Goal: Communication & Community: Participate in discussion

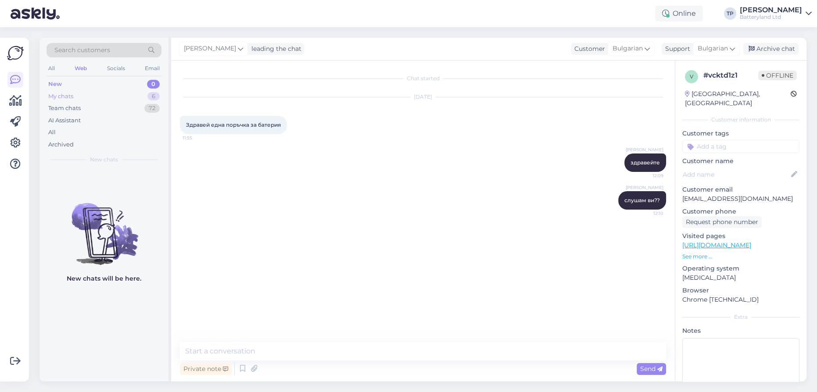
click at [134, 94] on div "My chats 6" at bounding box center [104, 96] width 115 height 12
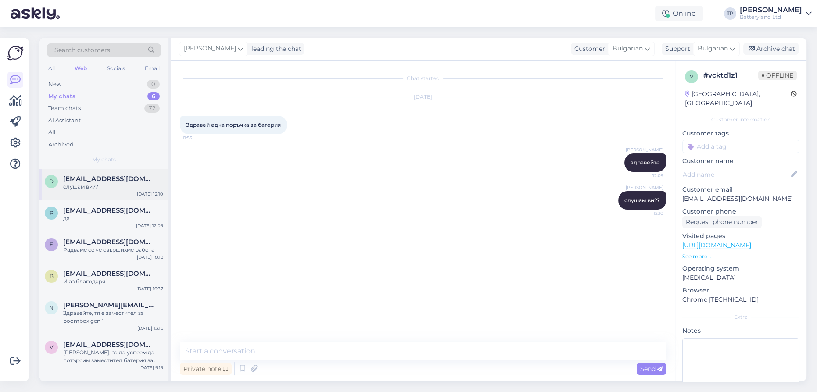
click at [115, 186] on div "[EMAIL_ADDRESS][DOMAIN_NAME] слушам ви??" at bounding box center [113, 183] width 100 height 16
click at [100, 208] on span "[EMAIL_ADDRESS][DOMAIN_NAME]" at bounding box center [108, 211] width 91 height 8
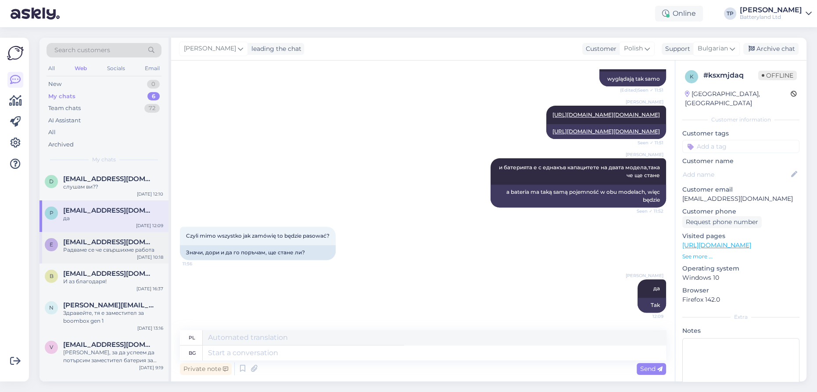
click at [97, 240] on span "[EMAIL_ADDRESS][DOMAIN_NAME]" at bounding box center [108, 242] width 91 height 8
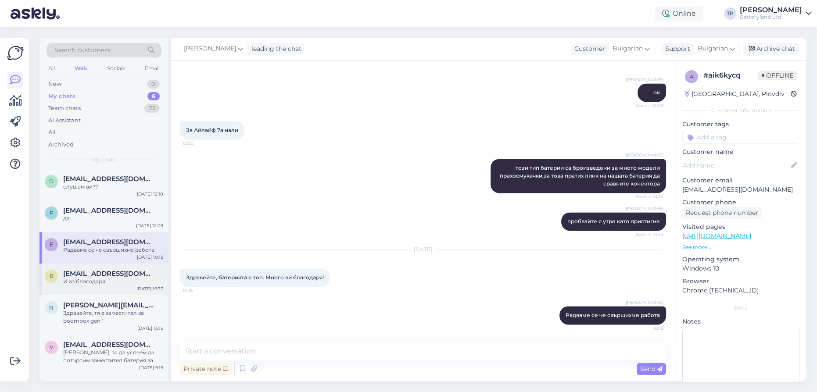
click at [97, 270] on div "[EMAIL_ADDRESS][DOMAIN_NAME] И аз благодаря!" at bounding box center [113, 278] width 100 height 16
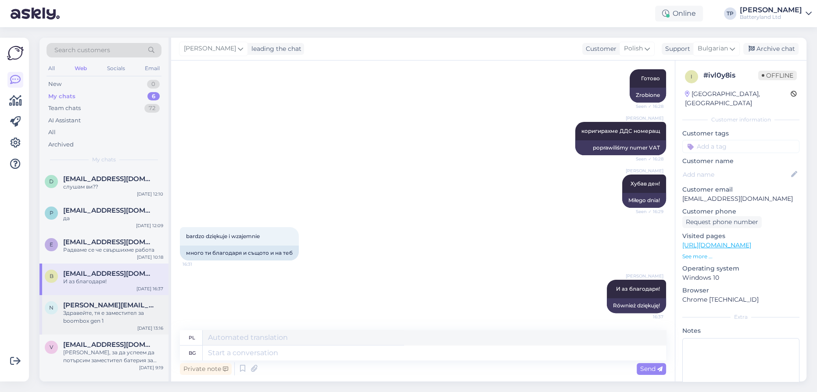
click at [91, 301] on span "[PERSON_NAME][EMAIL_ADDRESS][DOMAIN_NAME]" at bounding box center [108, 305] width 91 height 8
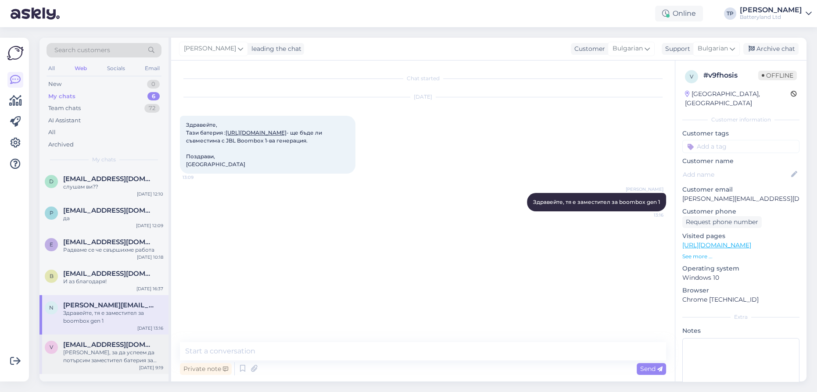
click at [86, 335] on div "v [EMAIL_ADDRESS][DOMAIN_NAME] [PERSON_NAME], за да успеем да потърсим заместит…" at bounding box center [103, 354] width 129 height 39
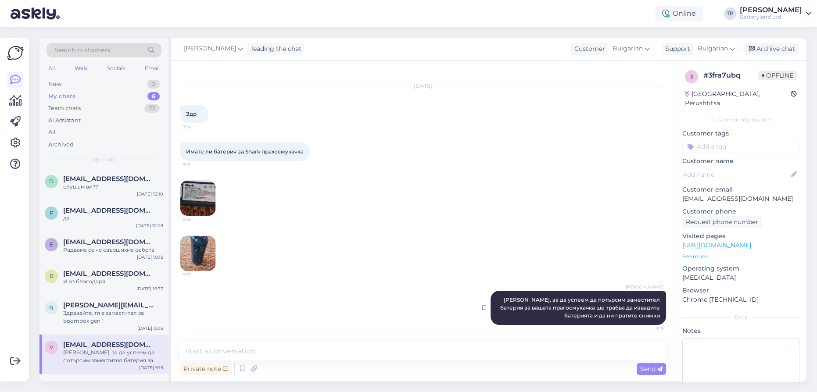
scroll to position [11, 0]
click at [102, 98] on div "My chats 6" at bounding box center [104, 96] width 115 height 12
drag, startPoint x: 98, startPoint y: 189, endPoint x: 98, endPoint y: 221, distance: 32.0
click at [98, 191] on div "d [EMAIL_ADDRESS][DOMAIN_NAME] слушам ви?? [DATE] 12:10" at bounding box center [103, 185] width 129 height 32
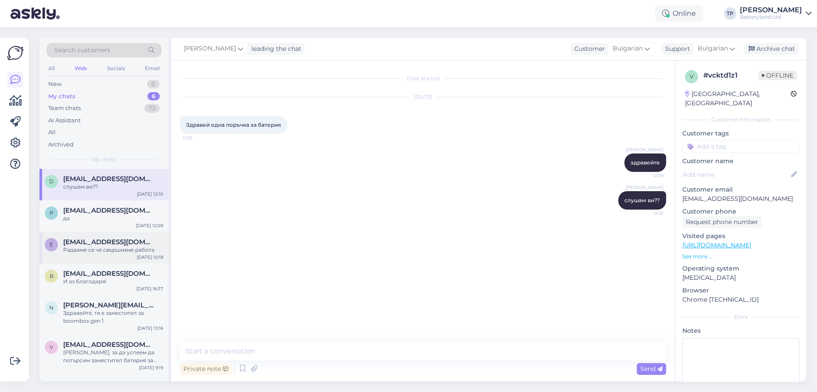
drag, startPoint x: 99, startPoint y: 233, endPoint x: 99, endPoint y: 239, distance: 5.7
click at [99, 238] on span "[EMAIL_ADDRESS][DOMAIN_NAME]" at bounding box center [108, 242] width 91 height 8
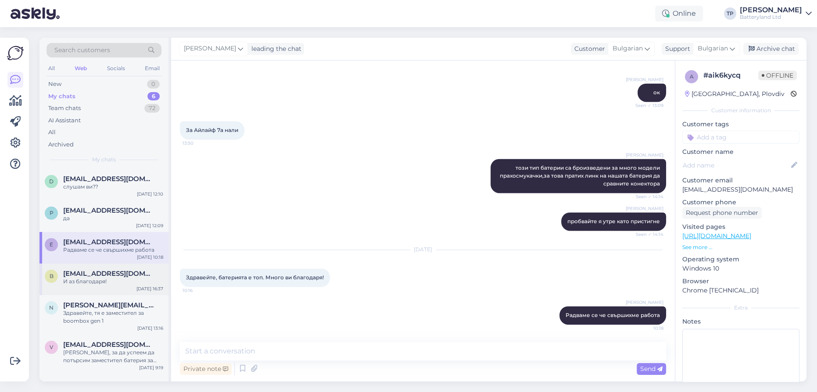
drag, startPoint x: 94, startPoint y: 275, endPoint x: 95, endPoint y: 279, distance: 4.5
click at [94, 275] on div "b [EMAIL_ADDRESS][DOMAIN_NAME] И аз благодаря! [DATE] 16:37" at bounding box center [103, 280] width 129 height 32
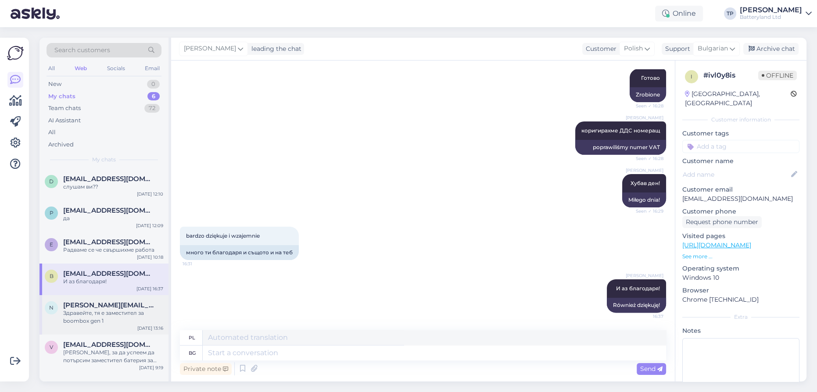
scroll to position [333, 0]
drag, startPoint x: 95, startPoint y: 296, endPoint x: 96, endPoint y: 311, distance: 14.9
click at [95, 301] on span "[PERSON_NAME][EMAIL_ADDRESS][DOMAIN_NAME]" at bounding box center [108, 305] width 91 height 8
